Goal: Use online tool/utility: Use online tool/utility

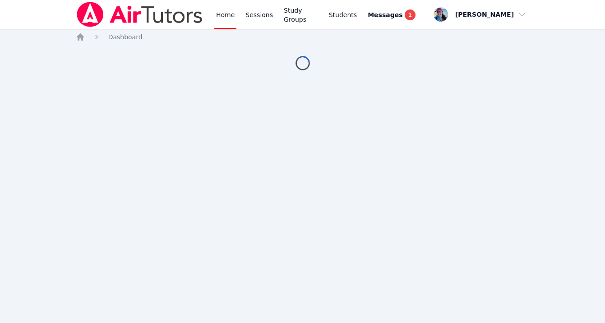
click at [425, 201] on div "Home Sessions Study Groups Students Messages 1 Open user menu [PERSON_NAME] Ope…" at bounding box center [302, 161] width 605 height 323
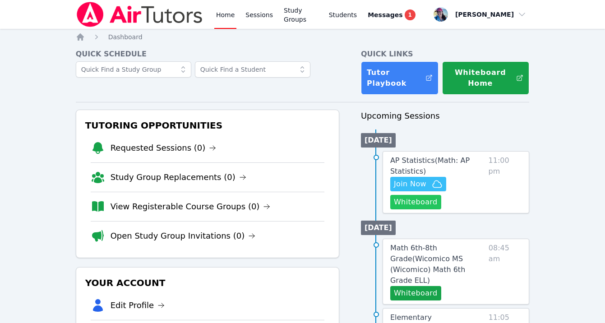
click at [414, 204] on button "Whiteboard" at bounding box center [415, 202] width 51 height 14
